Goal: Navigation & Orientation: Find specific page/section

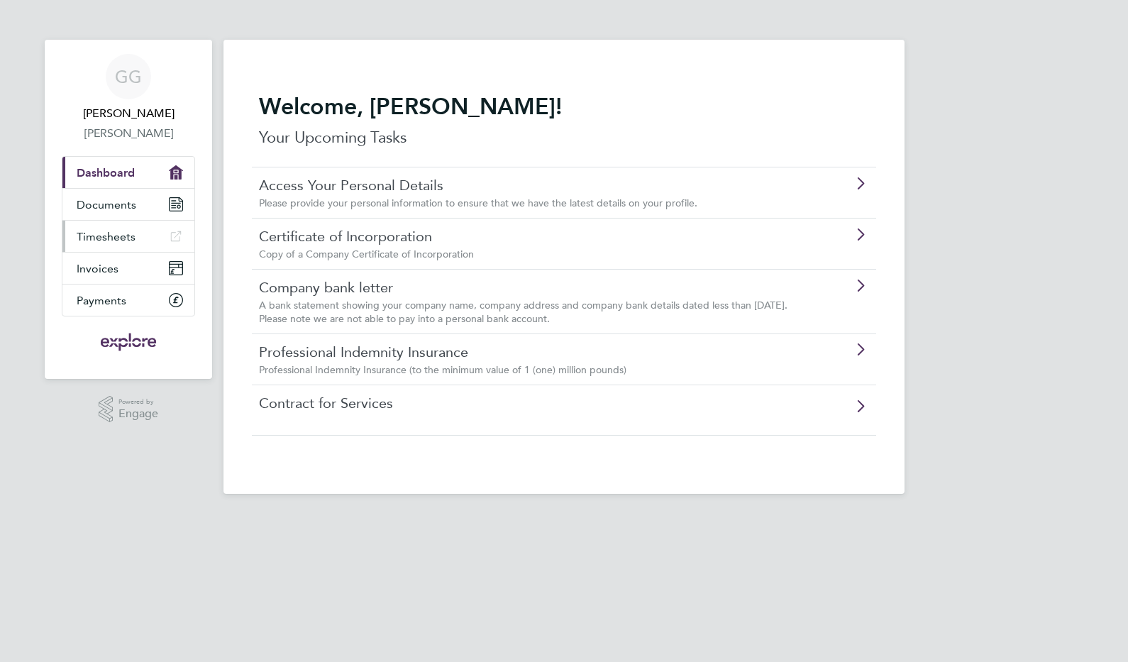
click at [125, 234] on span "Timesheets" at bounding box center [106, 236] width 59 height 13
click at [123, 190] on link "Documents" at bounding box center [128, 204] width 132 height 31
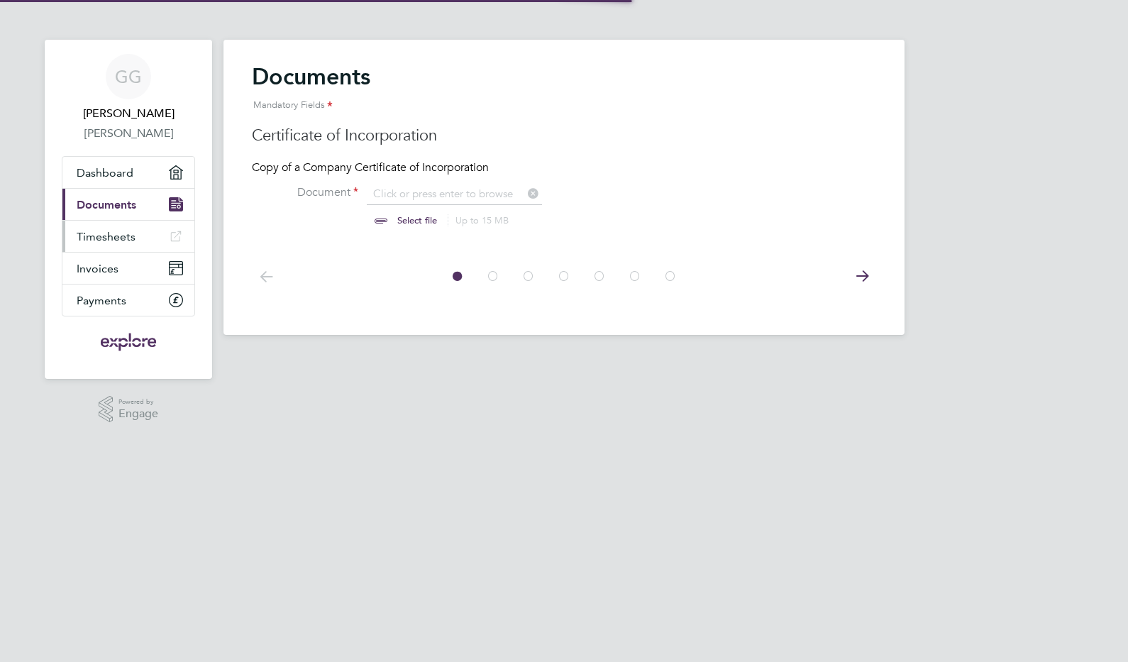
scroll to position [18, 176]
click at [119, 242] on span "Timesheets" at bounding box center [106, 236] width 59 height 13
click at [111, 268] on span "Invoices" at bounding box center [98, 268] width 42 height 13
